Goal: Task Accomplishment & Management: Manage account settings

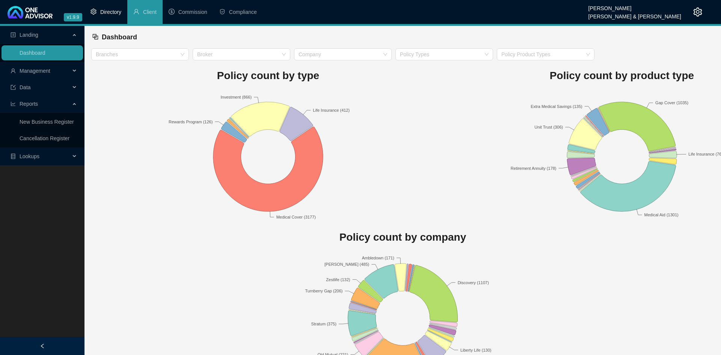
click at [105, 11] on span "Directory" at bounding box center [110, 12] width 21 height 6
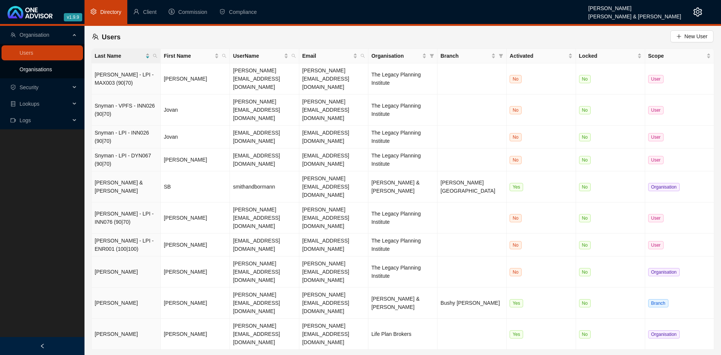
click at [33, 72] on link "Organisations" at bounding box center [36, 69] width 32 height 6
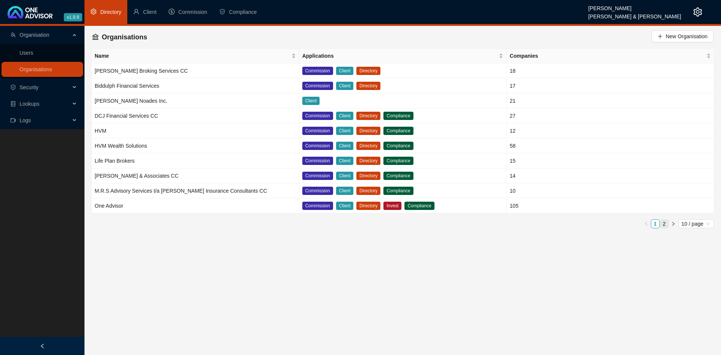
click at [667, 221] on link "2" at bounding box center [664, 224] width 8 height 8
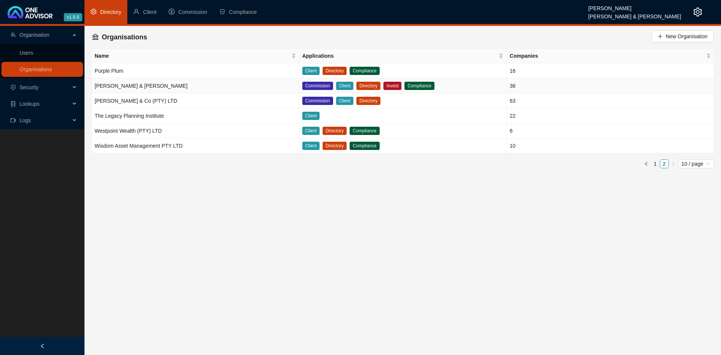
click at [171, 85] on td "[PERSON_NAME] & [PERSON_NAME]" at bounding box center [196, 85] width 208 height 15
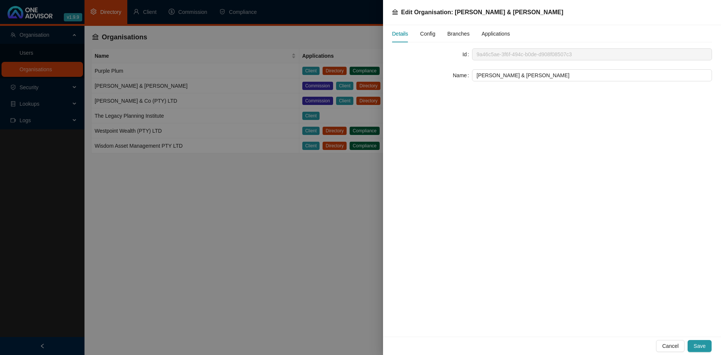
click at [434, 39] on div "Config" at bounding box center [427, 33] width 15 height 17
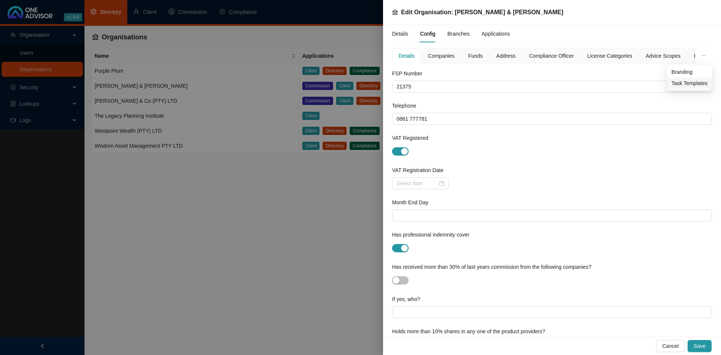
click at [687, 84] on span "Task Templates" at bounding box center [689, 83] width 36 height 8
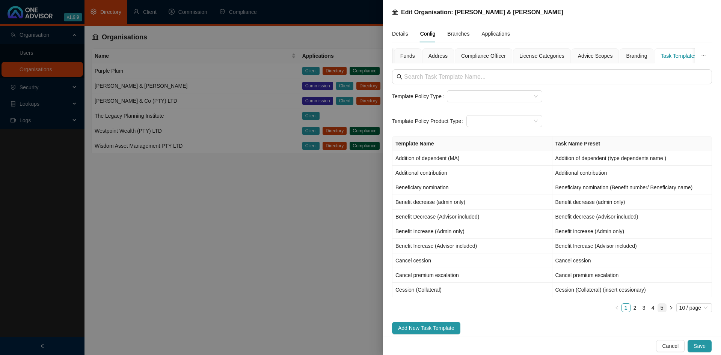
click at [661, 309] on link "5" at bounding box center [662, 308] width 8 height 8
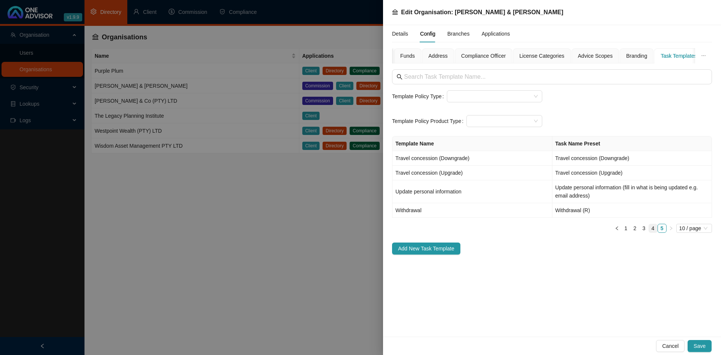
click at [654, 228] on link "4" at bounding box center [653, 228] width 8 height 8
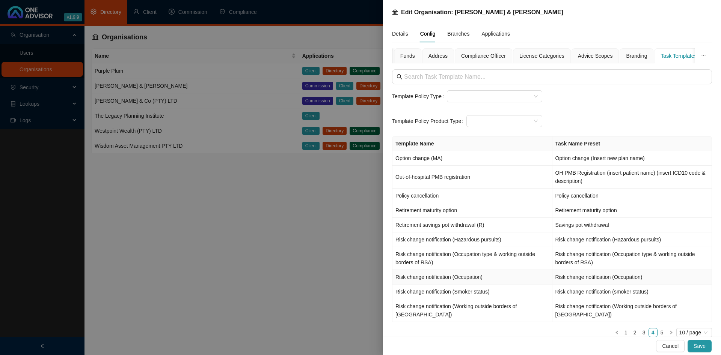
click at [497, 279] on td "Risk change notification (Occupation)" at bounding box center [472, 277] width 160 height 15
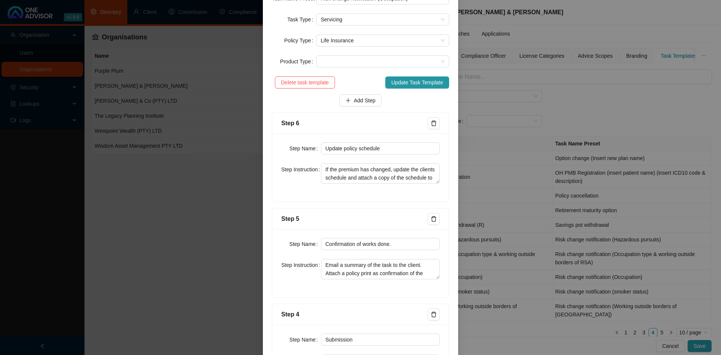
scroll to position [171, 0]
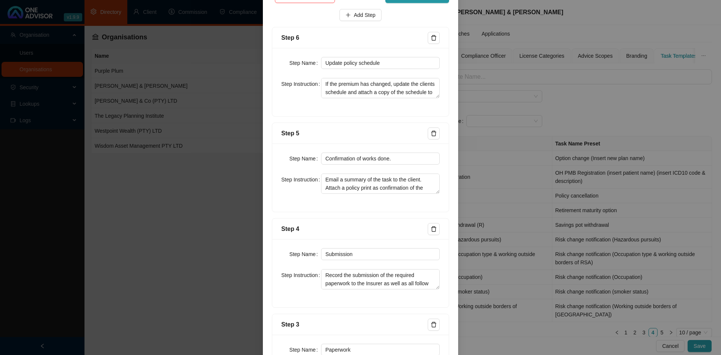
click at [572, 178] on div "Edit Task Template Template Name Risk change notification (Occupation) Task Nam…" at bounding box center [360, 177] width 721 height 355
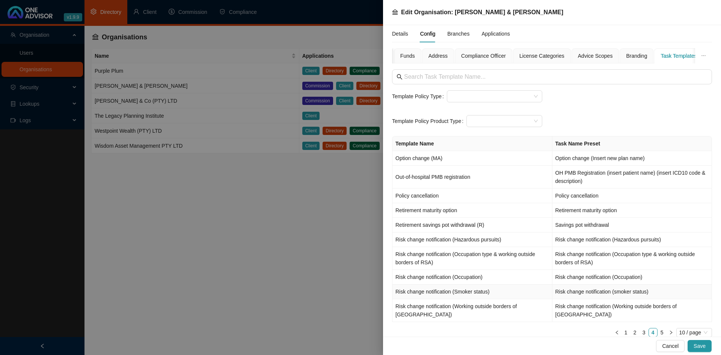
click at [495, 293] on td "Risk change notification (Smoker status)" at bounding box center [472, 292] width 160 height 15
type input "Risk change notification (Smoker status)"
type input "Risk change notification (smoker status)"
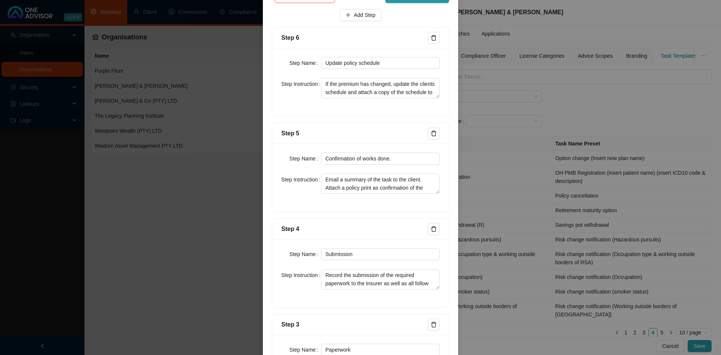
scroll to position [86, 0]
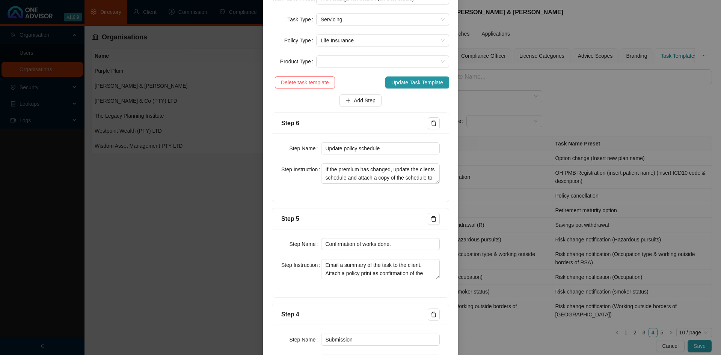
click at [557, 202] on div "Edit Task Template Template Name Risk change notification (Smoker status) Task …" at bounding box center [360, 177] width 721 height 355
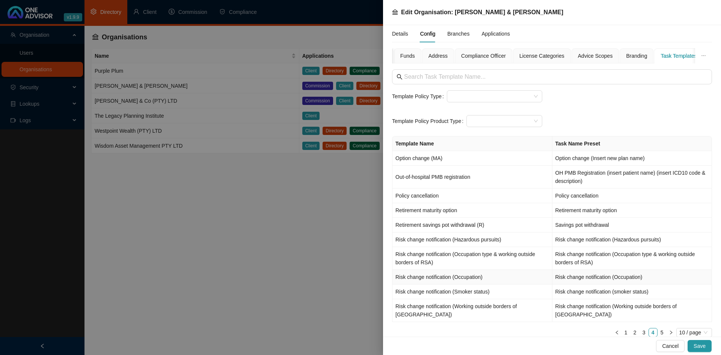
click at [506, 273] on td "Risk change notification (Occupation)" at bounding box center [472, 277] width 160 height 15
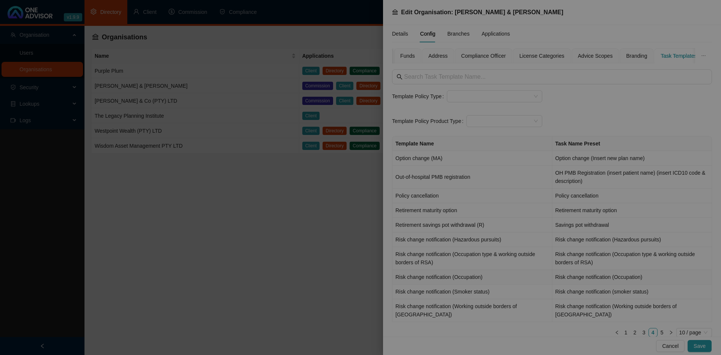
type input "Risk change notification (Occupation)"
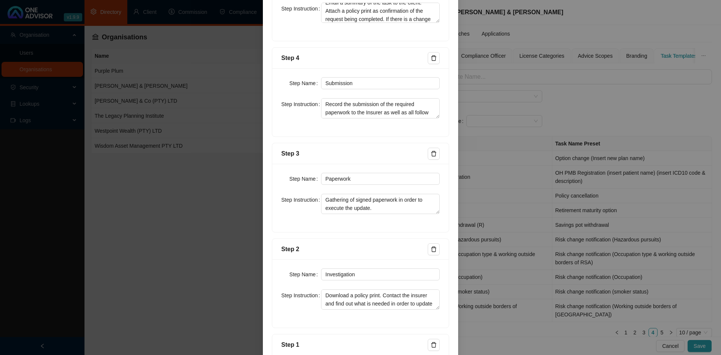
scroll to position [433, 0]
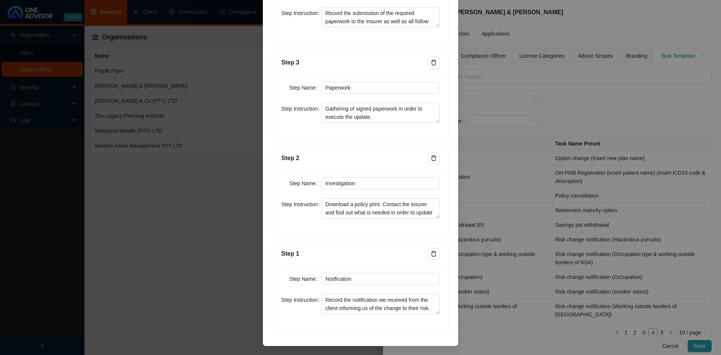
click at [660, 172] on div "Edit Task Template Template Name Risk change notification (Occupation) Task Nam…" at bounding box center [360, 177] width 721 height 355
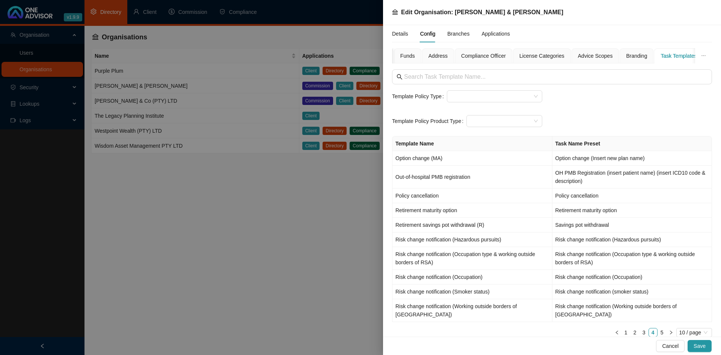
scroll to position [396, 0]
click at [623, 329] on link "1" at bounding box center [626, 333] width 8 height 8
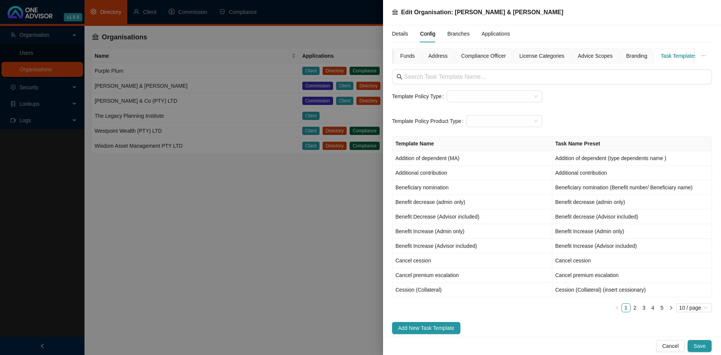
click at [271, 224] on div at bounding box center [360, 177] width 721 height 355
